Goal: Register for event/course

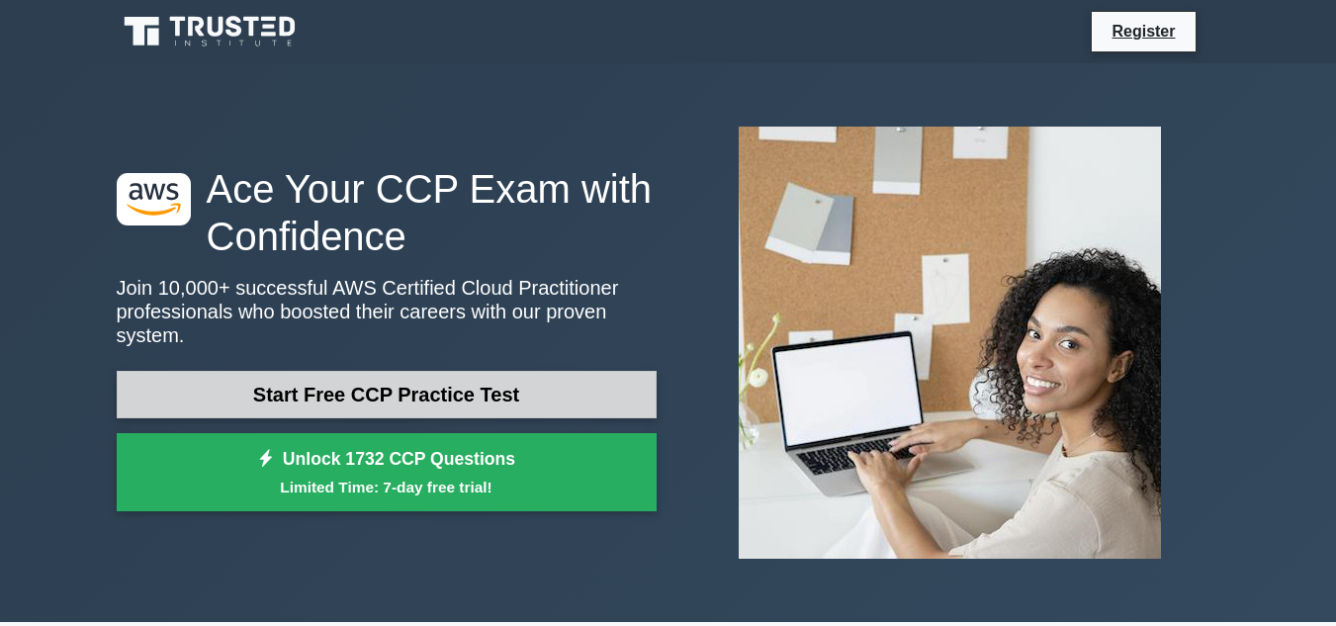
click at [402, 392] on link "Start Free CCP Practice Test" at bounding box center [387, 394] width 540 height 47
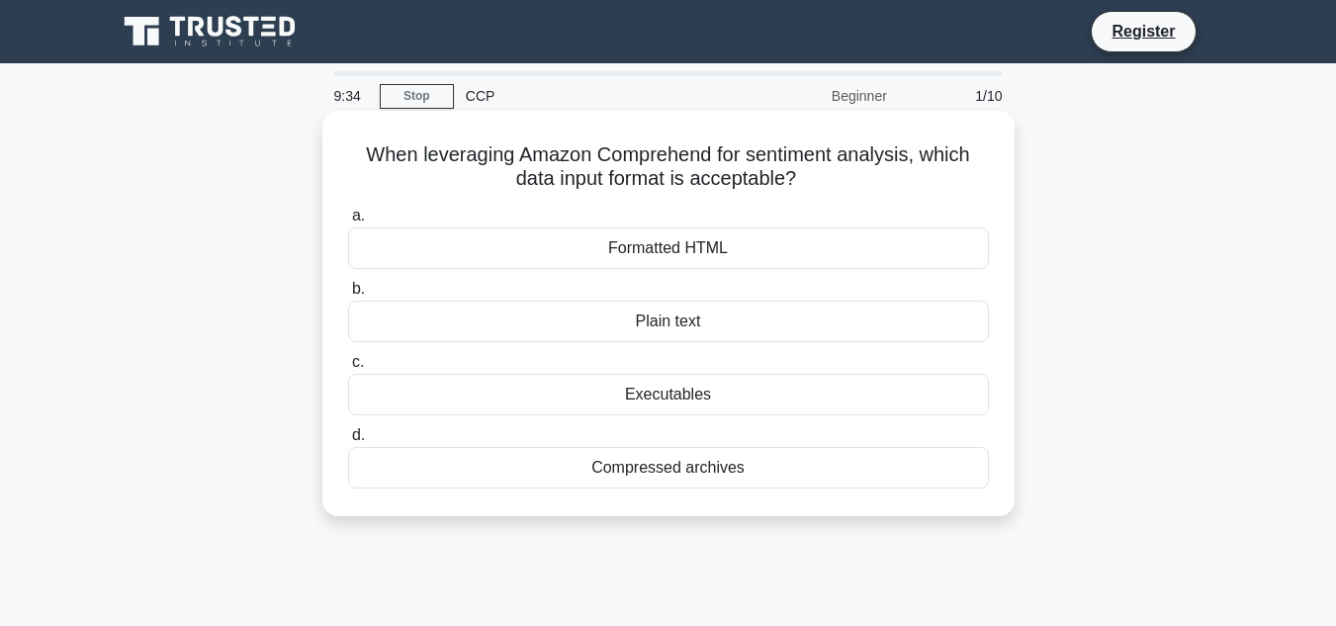
click at [683, 328] on div "Plain text" at bounding box center [668, 322] width 641 height 42
click at [348, 296] on input "b. Plain text" at bounding box center [348, 289] width 0 height 13
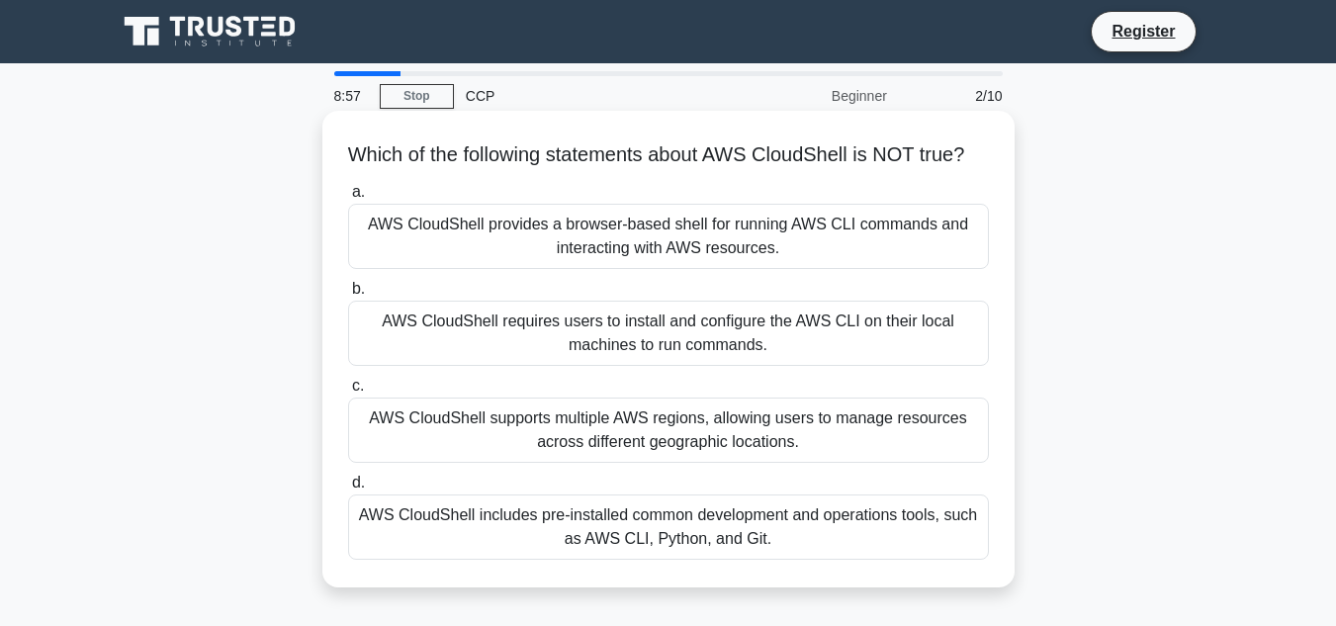
click at [689, 366] on div "AWS CloudShell requires users to install and configure the AWS CLI on their loc…" at bounding box center [668, 333] width 641 height 65
click at [348, 296] on input "b. AWS CloudShell requires users to install and configure the AWS CLI on their …" at bounding box center [348, 289] width 0 height 13
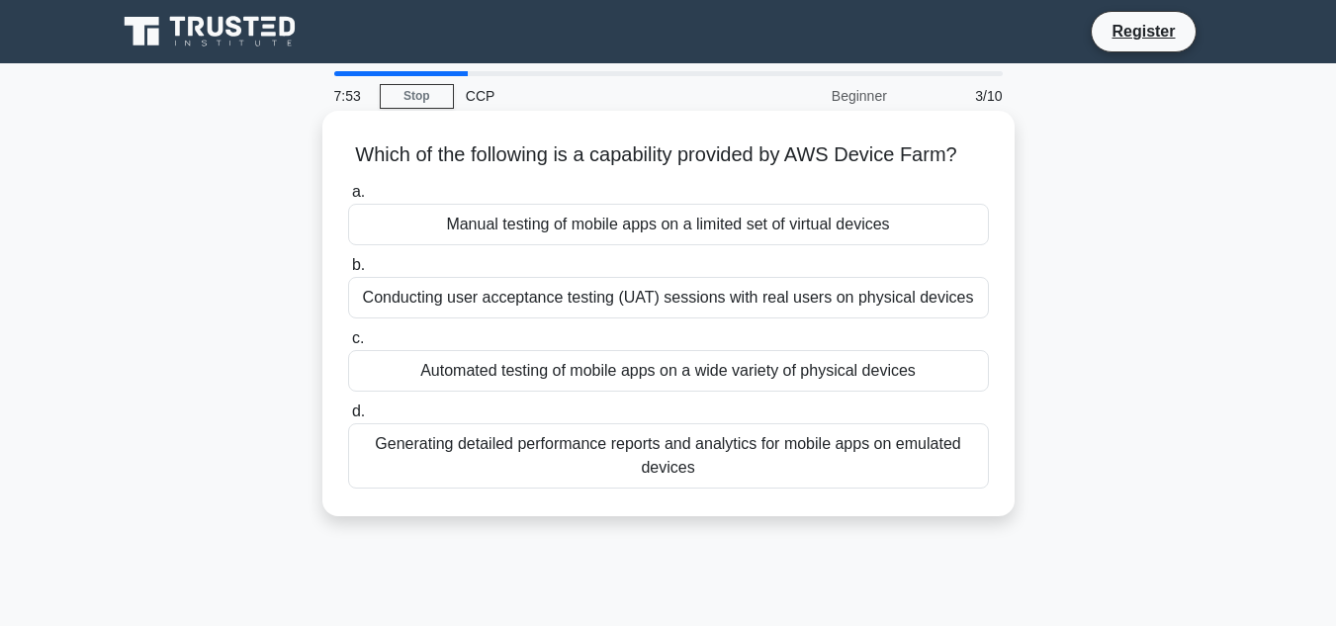
click at [686, 482] on div "Generating detailed performance reports and analytics for mobile apps on emulat…" at bounding box center [668, 455] width 641 height 65
click at [348, 418] on input "d. Generating detailed performance reports and analytics for mobile apps on emu…" at bounding box center [348, 411] width 0 height 13
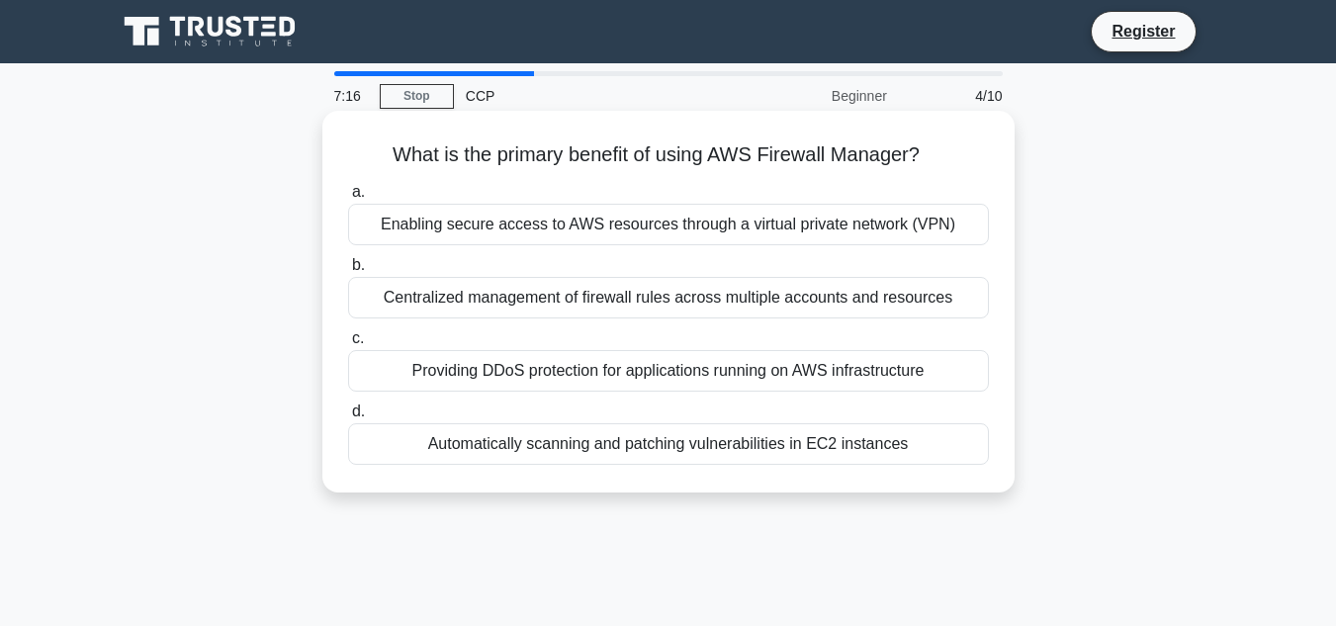
click at [545, 305] on div "Centralized management of firewall rules across multiple accounts and resources" at bounding box center [668, 298] width 641 height 42
click at [348, 272] on input "b. Centralized management of firewall rules across multiple accounts and resour…" at bounding box center [348, 265] width 0 height 13
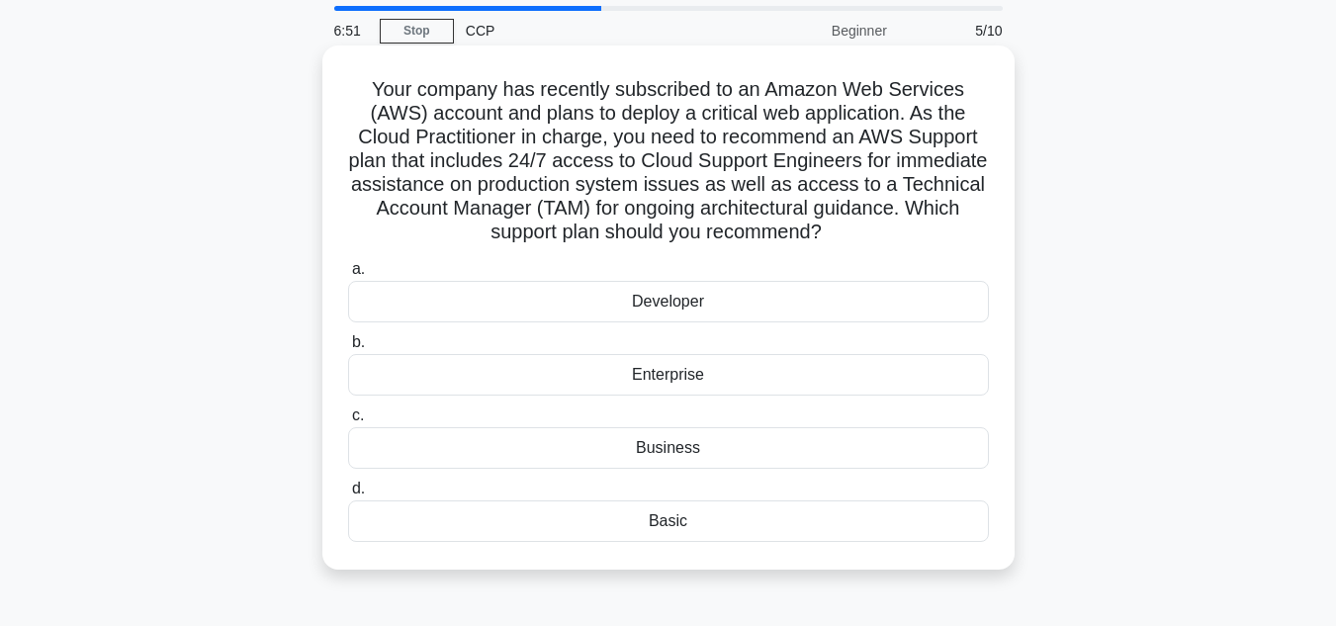
scroll to position [99, 0]
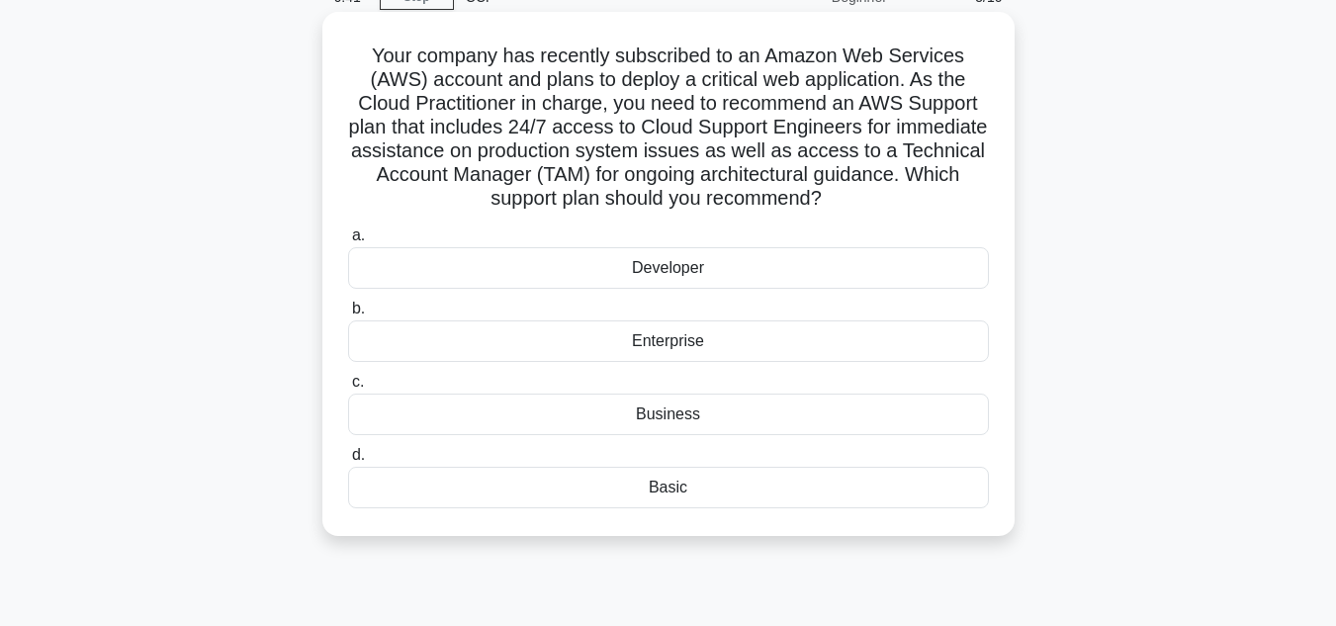
click at [694, 353] on div "Enterprise" at bounding box center [668, 341] width 641 height 42
click at [348, 315] on input "b. Enterprise" at bounding box center [348, 309] width 0 height 13
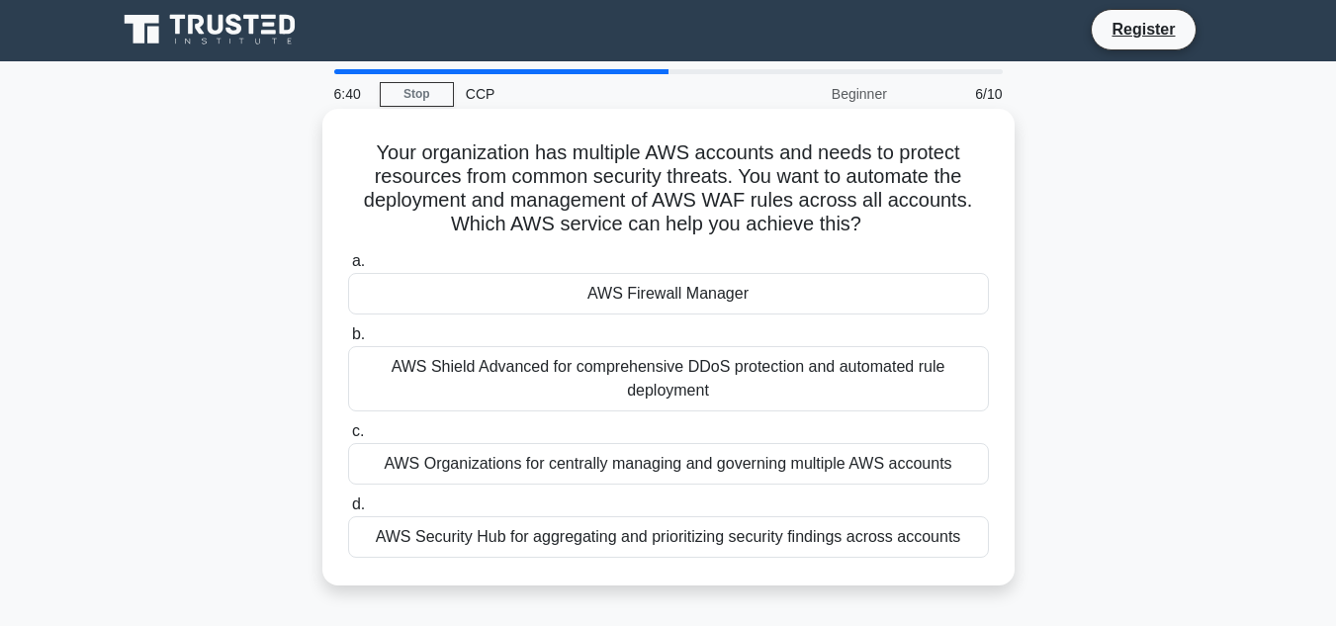
scroll to position [0, 0]
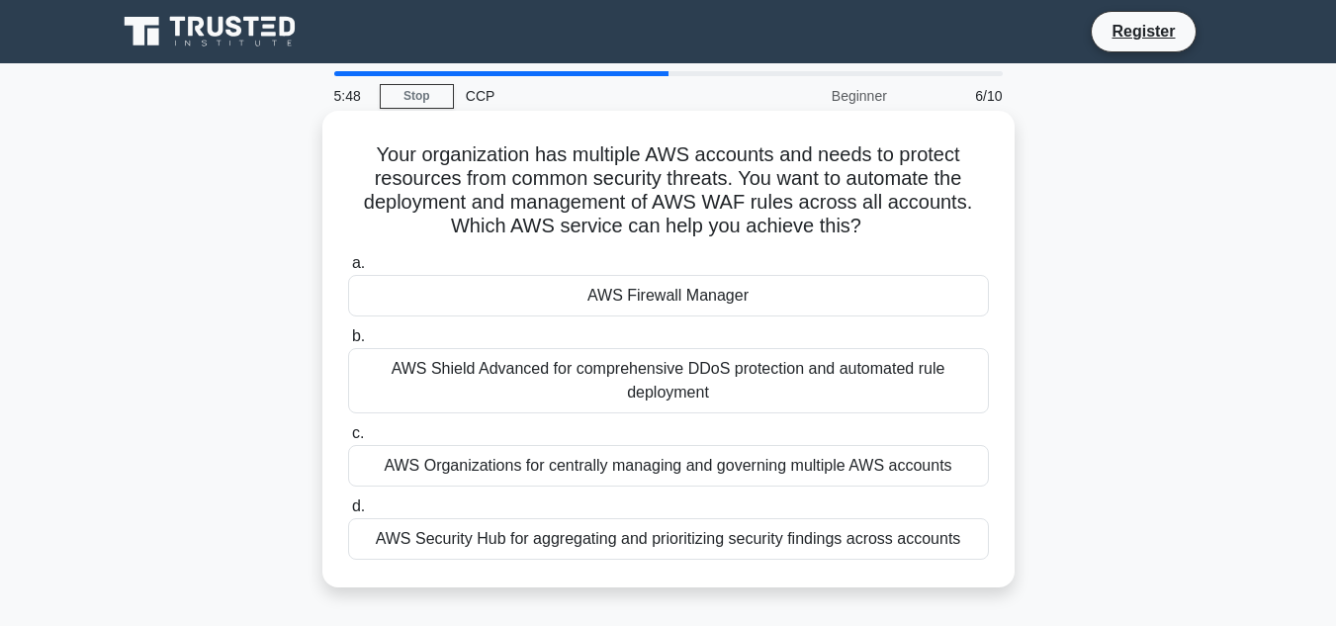
click at [675, 390] on div "AWS Shield Advanced for comprehensive DDoS protection and automated rule deploy…" at bounding box center [668, 380] width 641 height 65
click at [348, 343] on input "b. AWS Shield Advanced for comprehensive DDoS protection and automated rule dep…" at bounding box center [348, 336] width 0 height 13
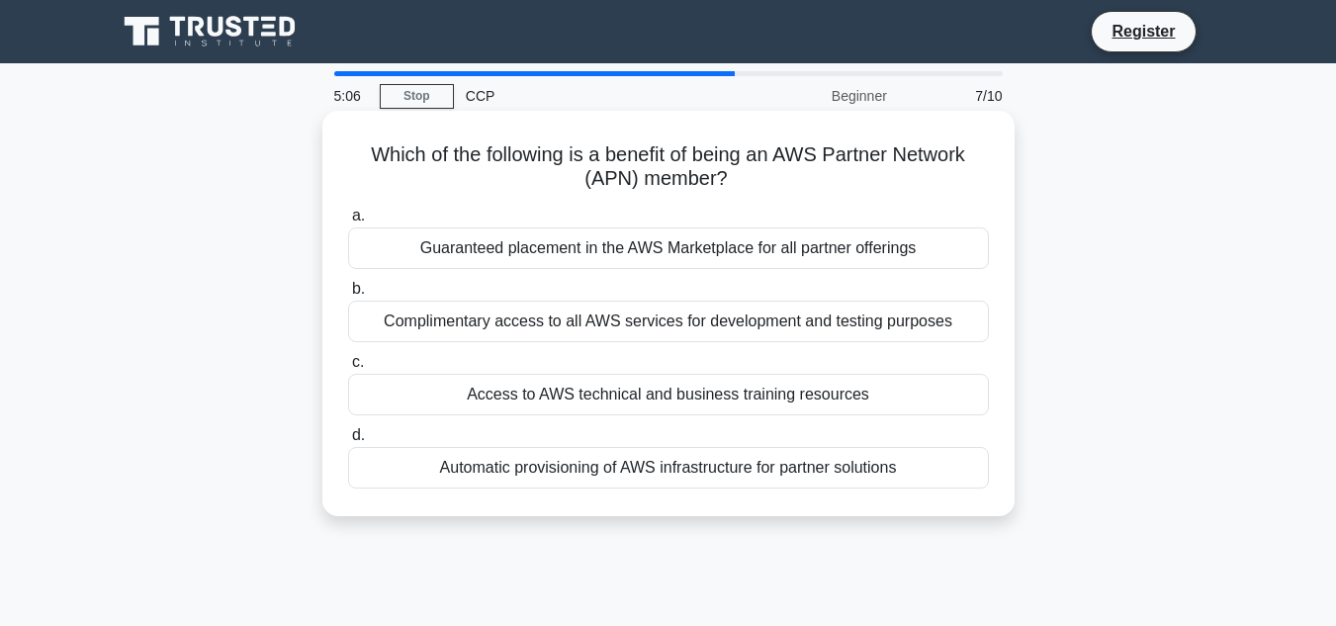
click at [585, 393] on div "Access to AWS technical and business training resources" at bounding box center [668, 395] width 641 height 42
click at [348, 369] on input "c. Access to AWS technical and business training resources" at bounding box center [348, 362] width 0 height 13
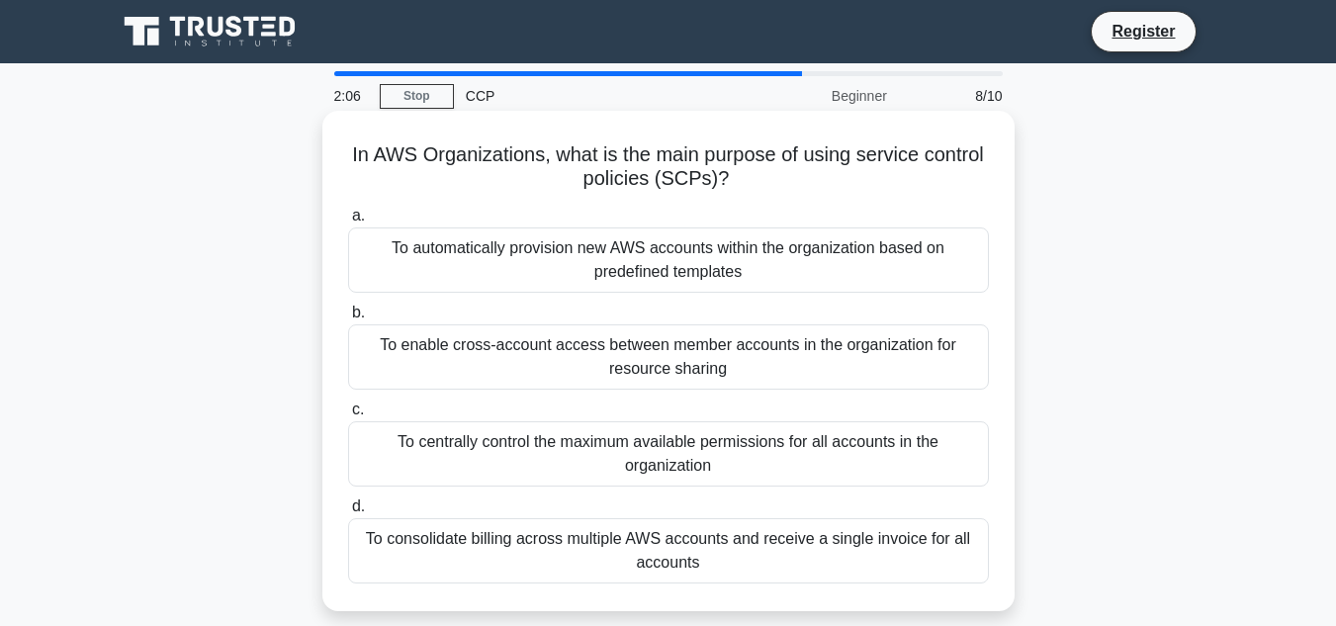
click at [605, 558] on div "To consolidate billing across multiple AWS accounts and receive a single invoic…" at bounding box center [668, 550] width 641 height 65
click at [348, 513] on input "d. To consolidate billing across multiple AWS accounts and receive a single inv…" at bounding box center [348, 506] width 0 height 13
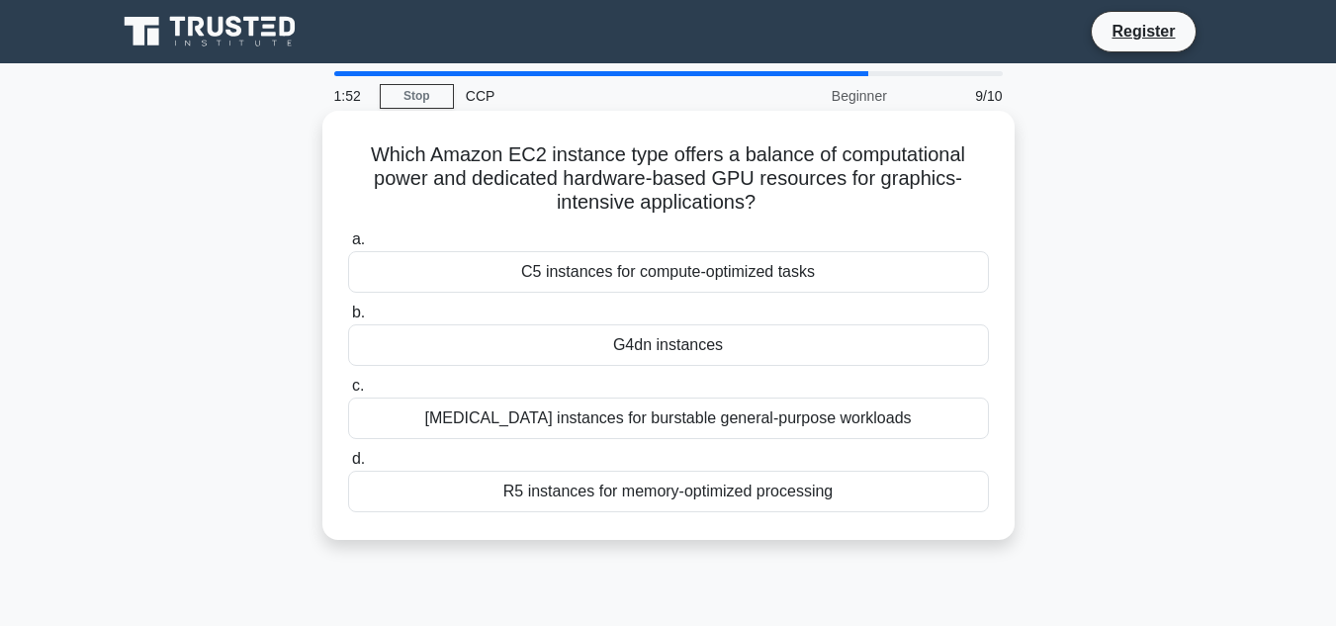
click at [678, 354] on div "G4dn instances" at bounding box center [668, 345] width 641 height 42
click at [348, 319] on input "b. G4dn instances" at bounding box center [348, 313] width 0 height 13
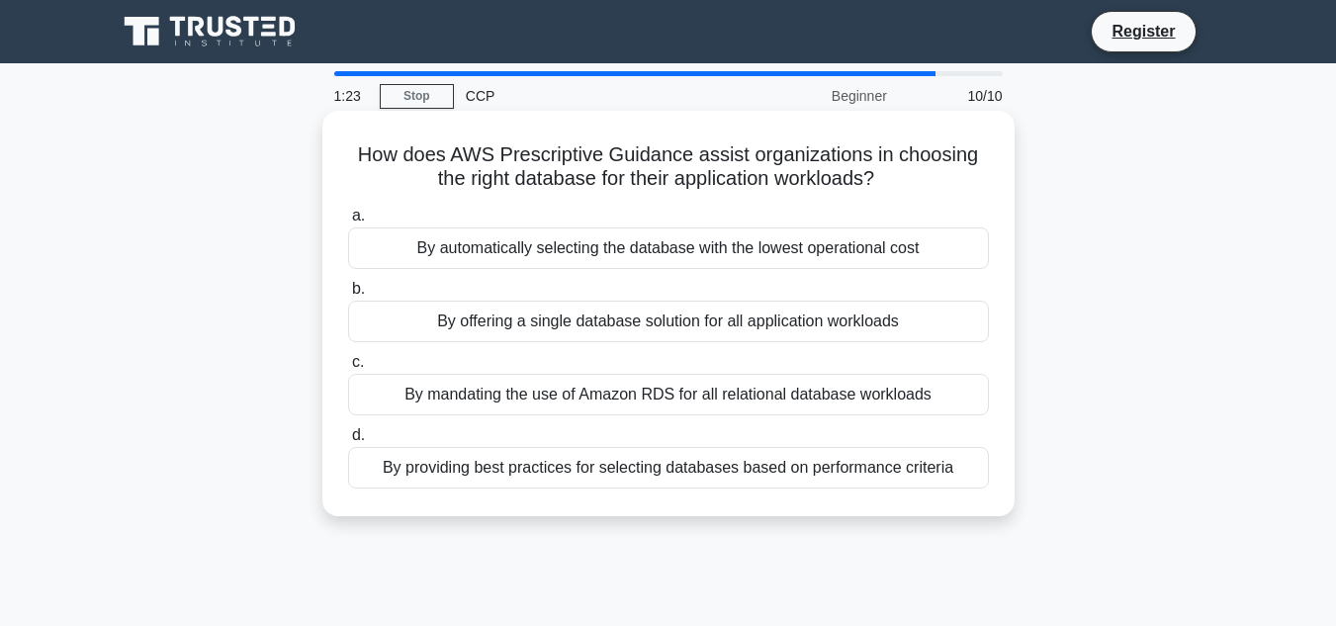
click at [501, 473] on div "By providing best practices for selecting databases based on performance criter…" at bounding box center [668, 468] width 641 height 42
click at [348, 442] on input "d. By providing best practices for selecting databases based on performance cri…" at bounding box center [348, 435] width 0 height 13
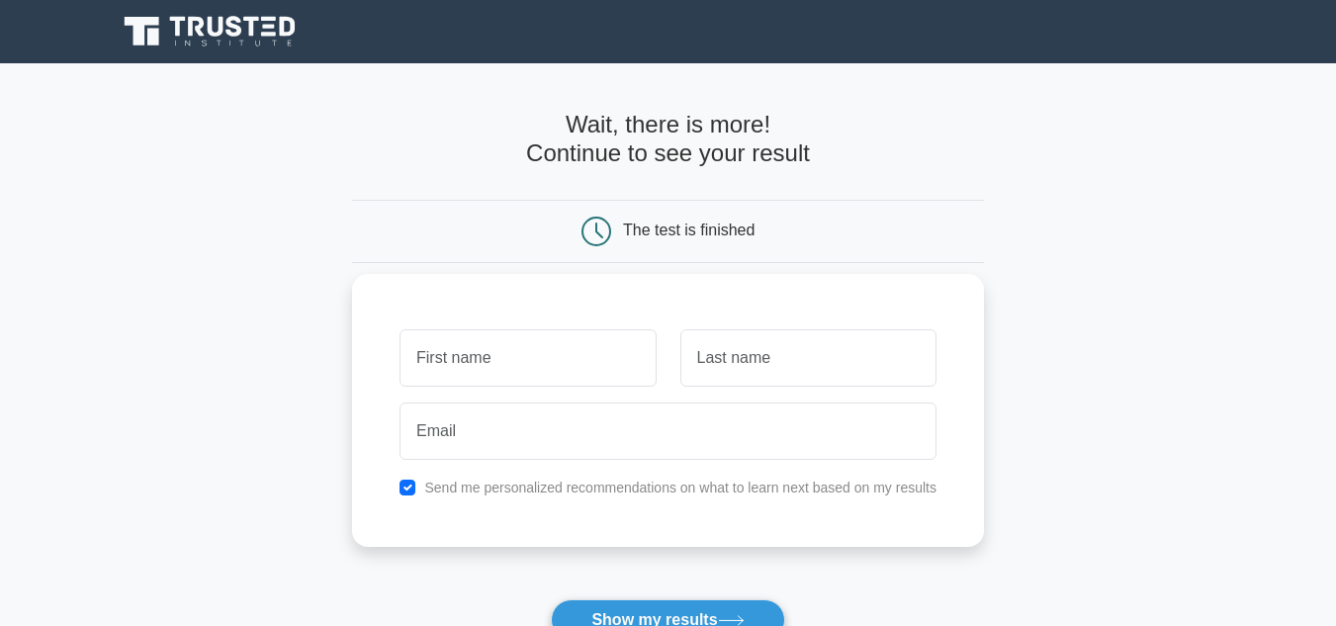
click at [575, 334] on input "text" at bounding box center [527, 357] width 256 height 57
type input "[PERSON_NAME]"
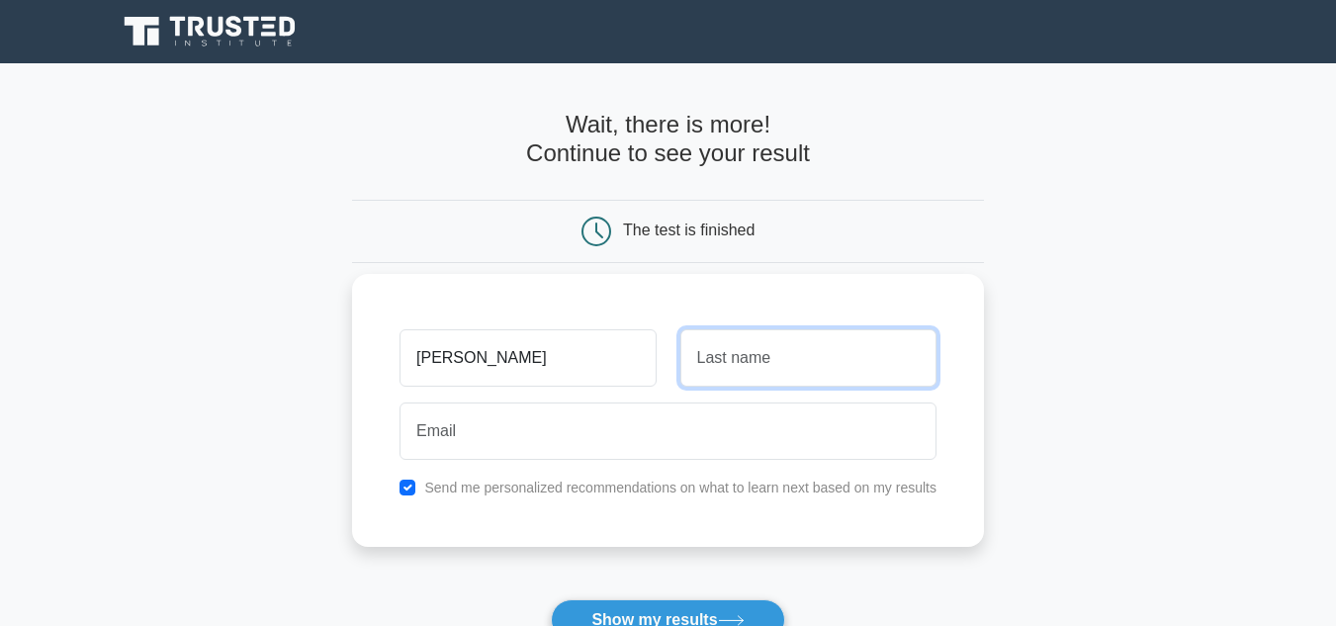
click at [743, 370] on input "text" at bounding box center [808, 357] width 256 height 57
click at [743, 369] on input "text" at bounding box center [808, 357] width 256 height 57
type input "Karanja"
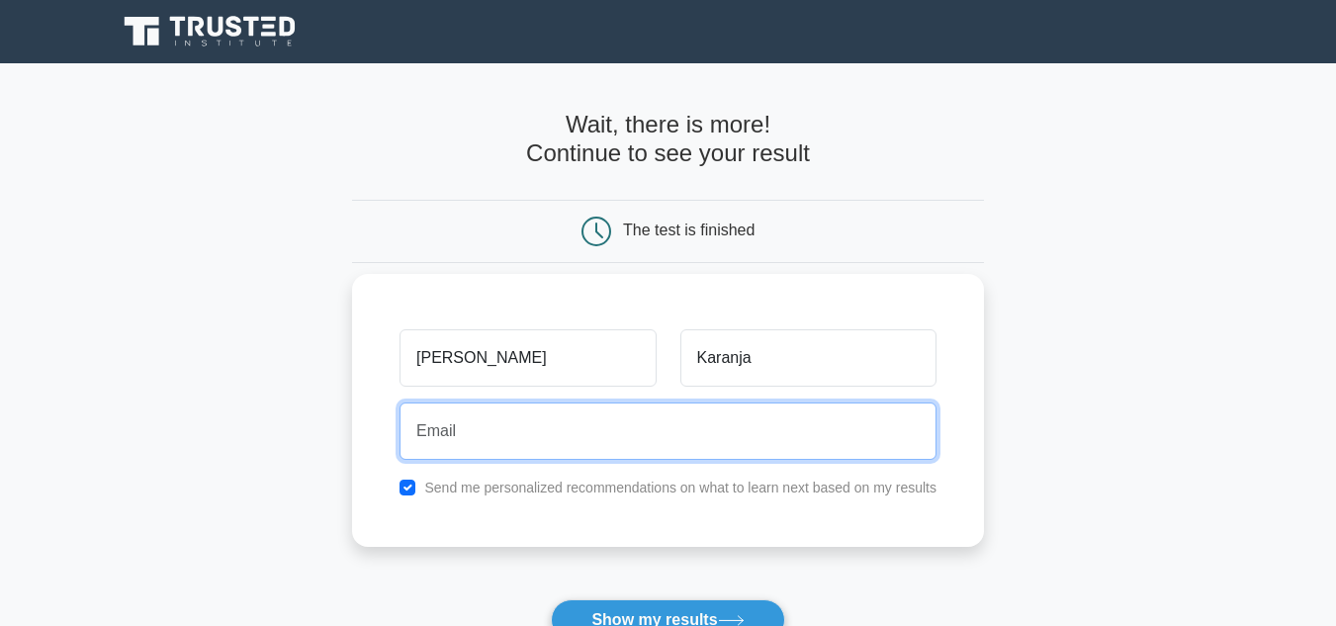
click at [518, 418] on input "email" at bounding box center [667, 430] width 537 height 57
type input "[EMAIL_ADDRESS][DOMAIN_NAME]"
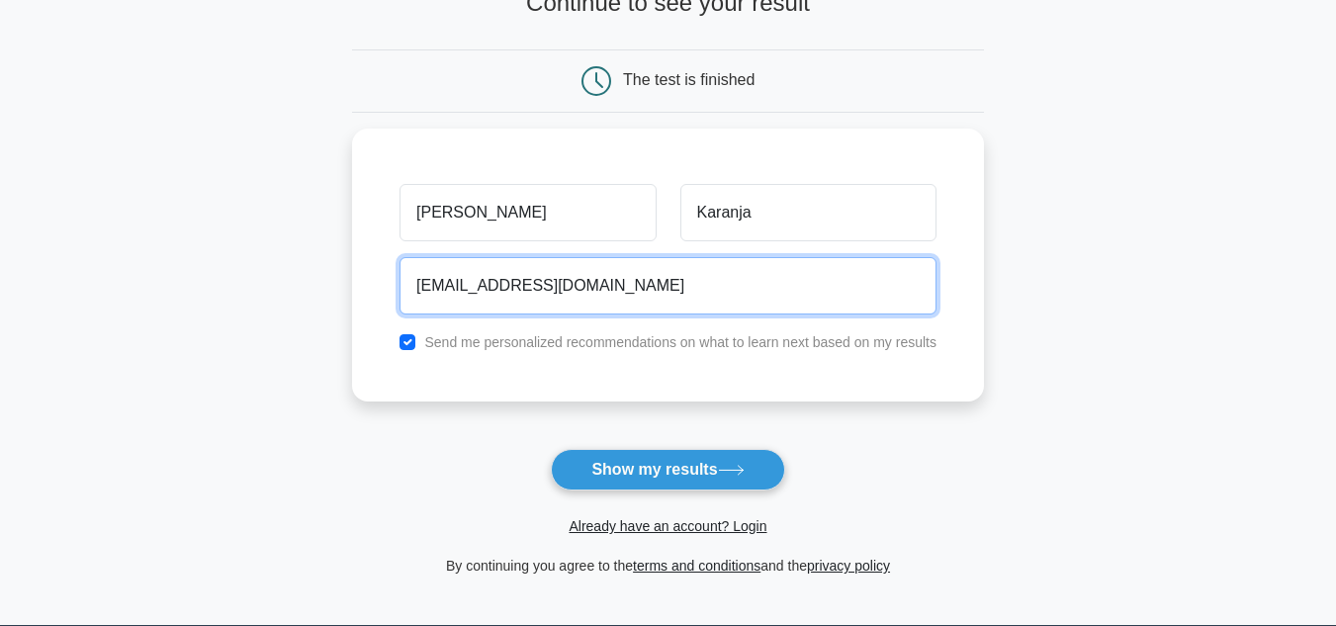
scroll to position [198, 0]
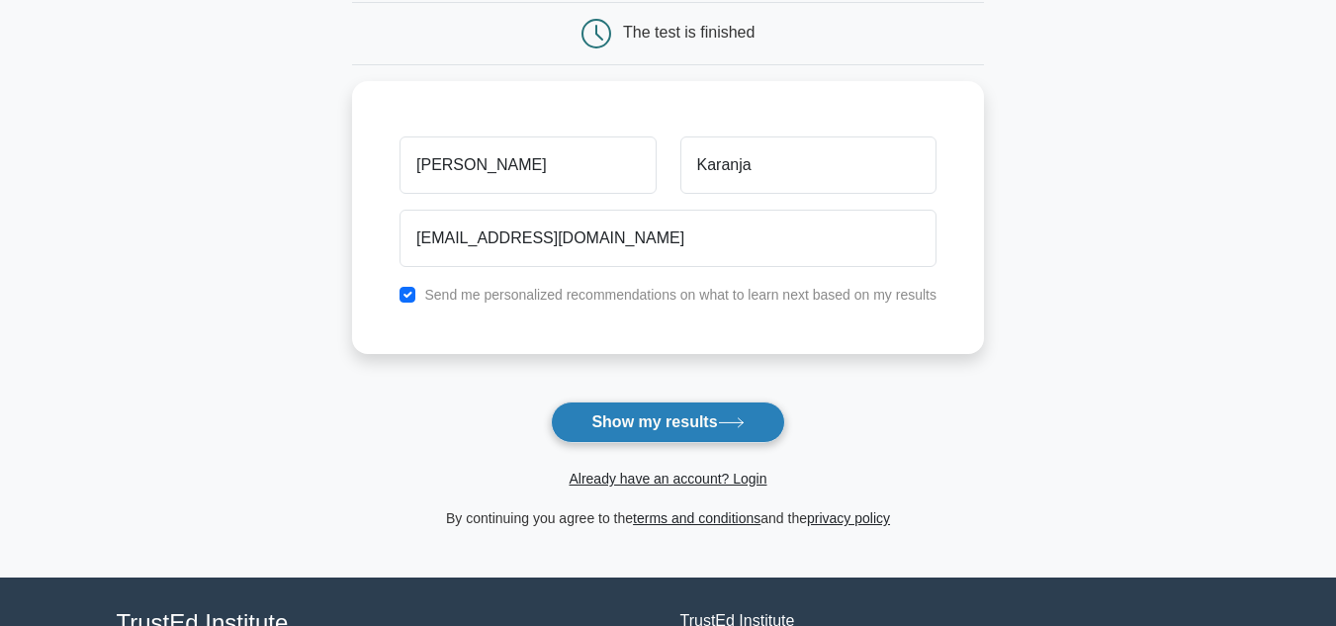
click at [627, 417] on button "Show my results" at bounding box center [667, 422] width 233 height 42
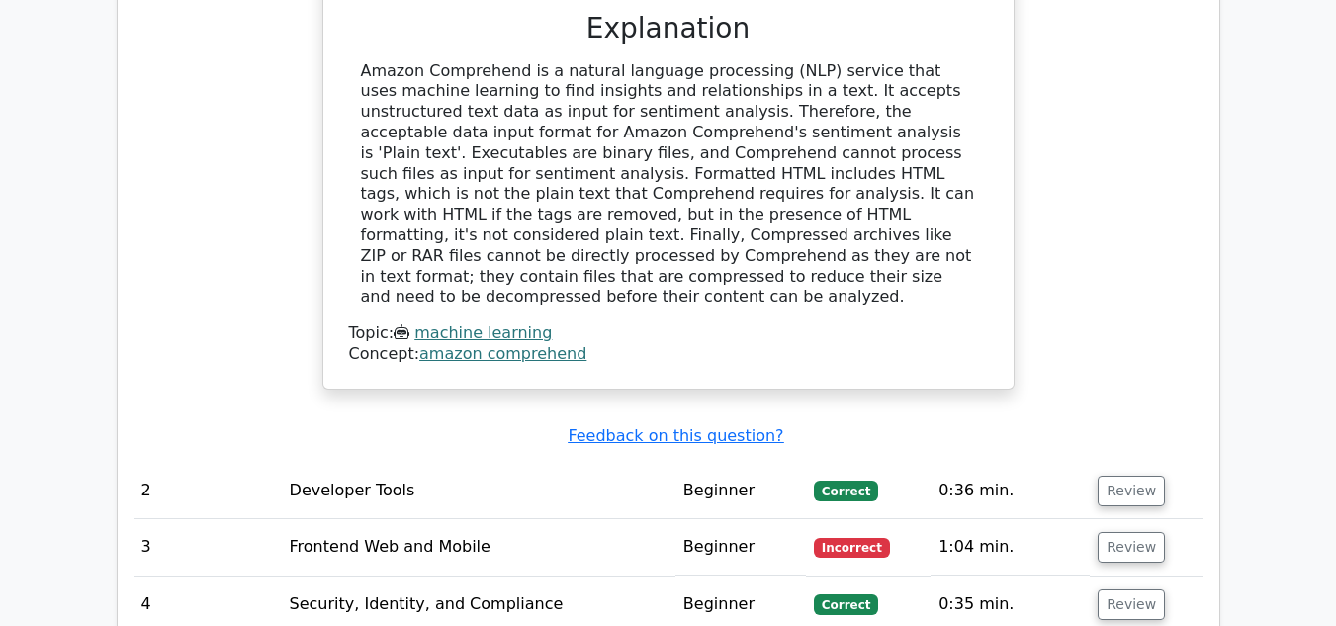
scroll to position [2107, 0]
